Goal: Submit feedback/report problem

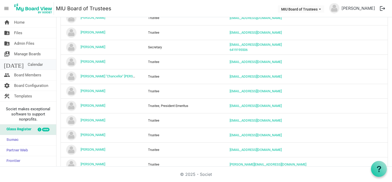
scroll to position [128, 0]
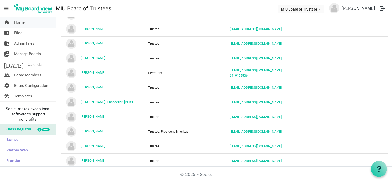
click at [16, 21] on span "Home" at bounding box center [19, 22] width 11 height 10
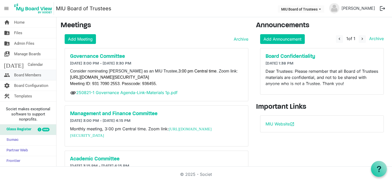
click at [28, 73] on span "Board Members" at bounding box center [27, 75] width 27 height 10
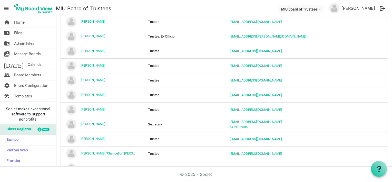
scroll to position [52, 0]
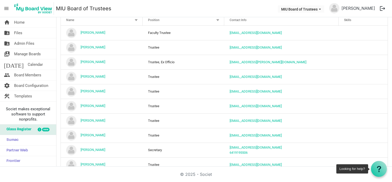
click at [378, 169] on icon at bounding box center [379, 168] width 6 height 6
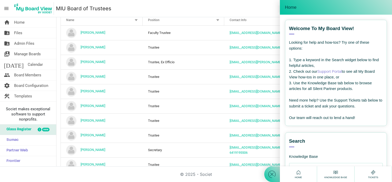
click at [373, 173] on icon at bounding box center [373, 172] width 6 height 6
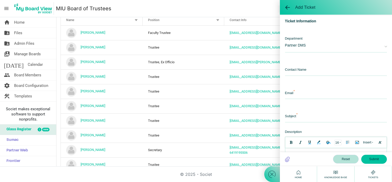
scroll to position [0, 0]
click at [302, 69] on input "text" at bounding box center [336, 70] width 102 height 11
type input "Elaine"
click at [290, 93] on input "email" at bounding box center [336, 93] width 102 height 11
type input "[EMAIL_ADDRESS][DOMAIN_NAME]"
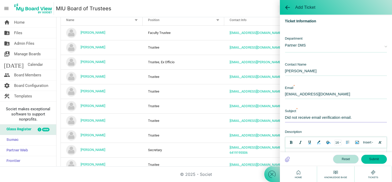
drag, startPoint x: 354, startPoint y: 117, endPoint x: 280, endPoint y: 122, distance: 74.0
click at [280, 122] on div "Template Choose A Template Choose A Template Ticket Information Department Part…" at bounding box center [336, 182] width 112 height 335
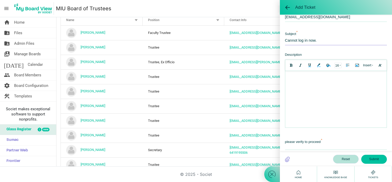
scroll to position [103, 0]
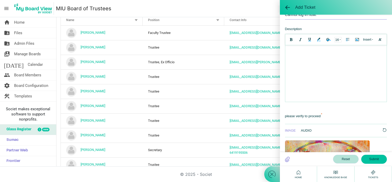
type input "Cannot log in now."
click at [293, 53] on div at bounding box center [335, 50] width 96 height 5
click at [371, 92] on body "This message is from emalloy@miu.edu ." at bounding box center [335, 73] width 101 height 56
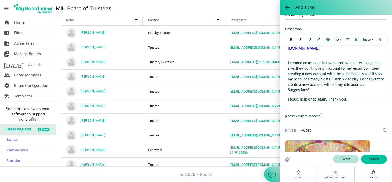
scroll to position [0, 0]
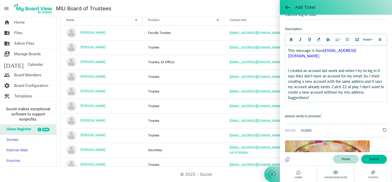
click at [294, 59] on body "This message is from emalloy@miu.edu . I created an account last week and when …" at bounding box center [335, 81] width 101 height 72
click at [290, 58] on div at bounding box center [335, 60] width 96 height 5
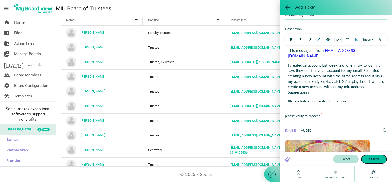
click at [371, 160] on button "Submit" at bounding box center [374, 158] width 26 height 9
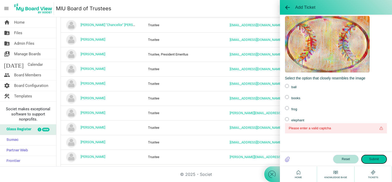
scroll to position [201, 0]
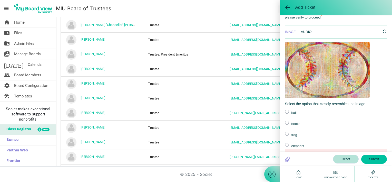
click at [286, 110] on label at bounding box center [287, 111] width 4 height 4
click at [0, 0] on input "radio" at bounding box center [0, 0] width 0 height 0
click at [370, 157] on button "Submit" at bounding box center [374, 158] width 26 height 9
